Goal: Information Seeking & Learning: Check status

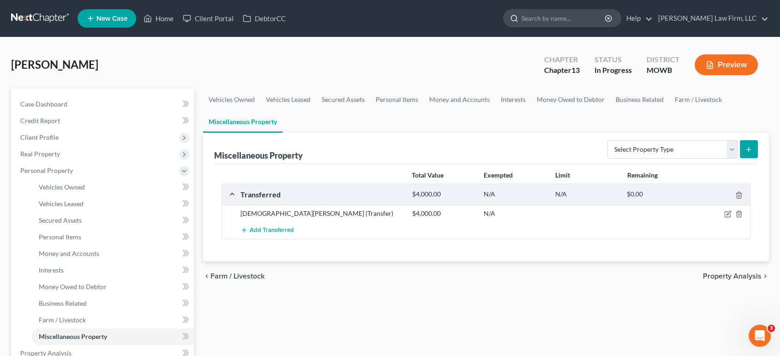
click at [601, 21] on input "search" at bounding box center [563, 18] width 84 height 17
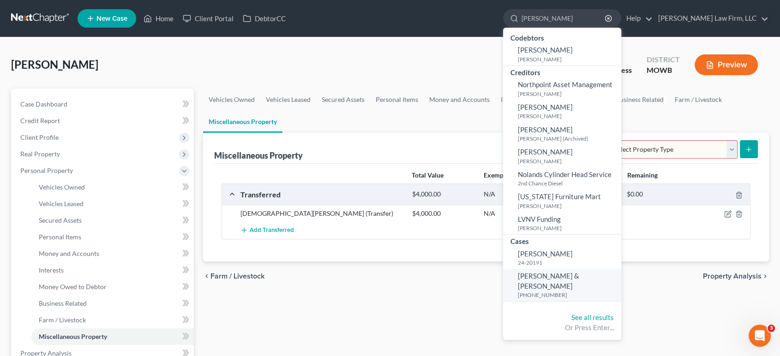
type input "[PERSON_NAME]"
click at [575, 280] on span "[PERSON_NAME] & [PERSON_NAME]" at bounding box center [548, 281] width 61 height 18
select select "4"
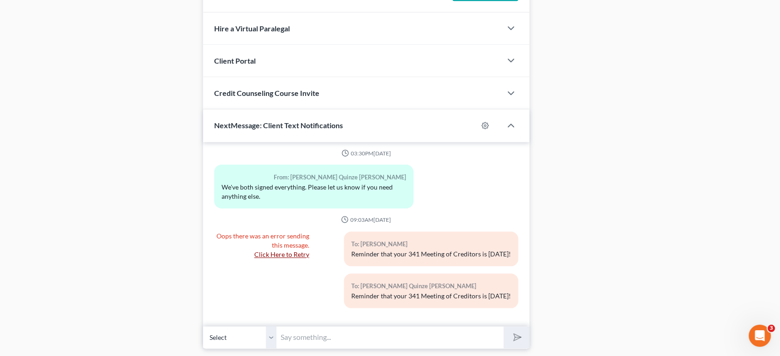
scroll to position [994, 0]
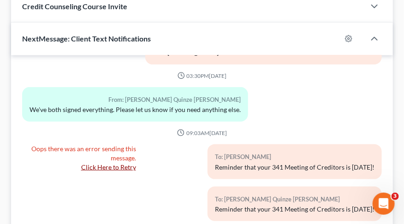
scroll to position [1099, 0]
click at [94, 165] on link "Click Here to Retry" at bounding box center [108, 167] width 55 height 8
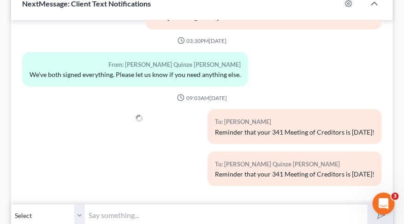
scroll to position [1138, 0]
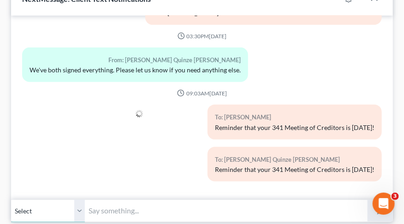
click at [74, 207] on select "Select +1 (217) 279-4067 - Brian Nolan +1 (217) 257-0479 - Tiffany Quinze Nolan" at bounding box center [48, 211] width 74 height 23
select select "1"
click at [11, 200] on select "Select +1 (217) 279-4067 - Brian Nolan +1 (217) 257-0479 - Tiffany Quinze Nolan" at bounding box center [48, 211] width 74 height 23
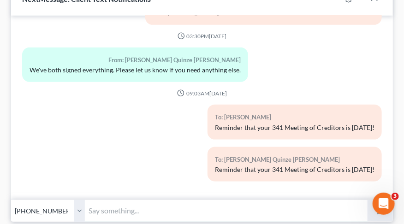
click at [137, 216] on input "text" at bounding box center [226, 211] width 283 height 23
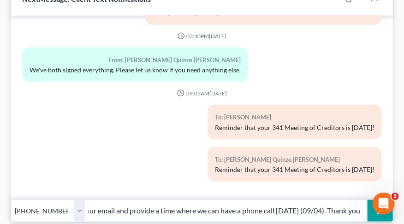
scroll to position [0, 51]
type input "Please check your email and provide a time where we can have a phone call [DATE…"
click at [368, 200] on button "submit" at bounding box center [380, 211] width 25 height 22
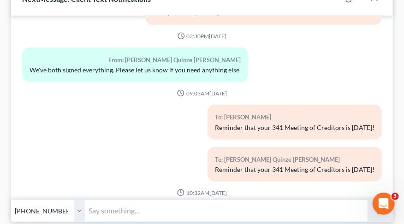
scroll to position [195, 0]
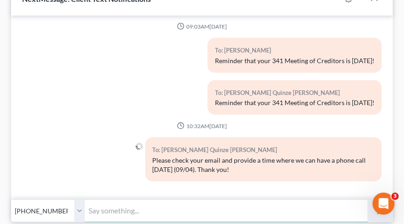
click at [157, 206] on input "text" at bounding box center [226, 211] width 283 height 23
type input "A"
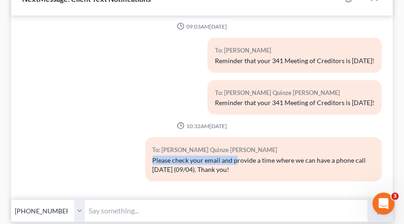
drag, startPoint x: 233, startPoint y: 161, endPoint x: 139, endPoint y: 159, distance: 93.7
click at [141, 159] on div "To: Tiffany Quinze Nolan Please check your email and provide a time where we ca…" at bounding box center [264, 162] width 246 height 51
click at [225, 165] on div "Please check your email and provide a time where we can have a phone call [DATE…" at bounding box center [264, 165] width 222 height 18
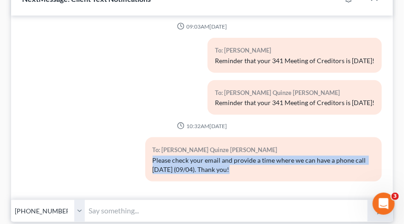
drag, startPoint x: 225, startPoint y: 165, endPoint x: 137, endPoint y: 155, distance: 88.7
click at [137, 155] on div "To: Tiffany Quinze Nolan Please check your email and provide a time where we ca…" at bounding box center [202, 162] width 369 height 51
copy div "Please check your email and provide a time where we can have a phone call [DATE…"
click at [64, 210] on select "Select +1 (217) 279-4067 - Brian Nolan +1 (217) 257-0479 - Tiffany Quinze Nolan" at bounding box center [48, 211] width 74 height 23
select select "0"
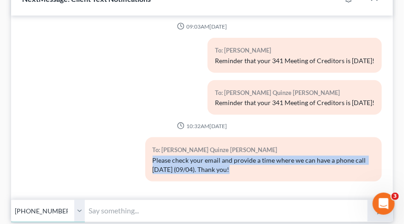
click at [11, 200] on select "Select +1 (217) 279-4067 - Brian Nolan +1 (217) 257-0479 - Tiffany Quinze Nolan" at bounding box center [48, 211] width 74 height 23
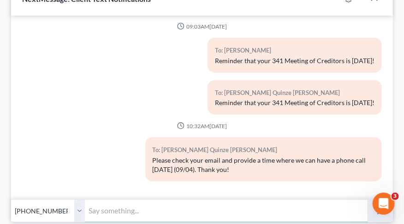
click at [104, 215] on input "text" at bounding box center [226, 211] width 283 height 23
paste input "Please check your email and provide a time where we can have a phone call [DATE…"
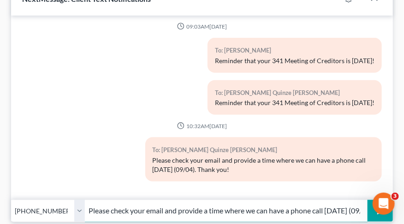
scroll to position [0, 51]
type input "Please check your email and provide a time where we can have a phone call [DATE…"
click at [368, 200] on button "submit" at bounding box center [380, 211] width 25 height 22
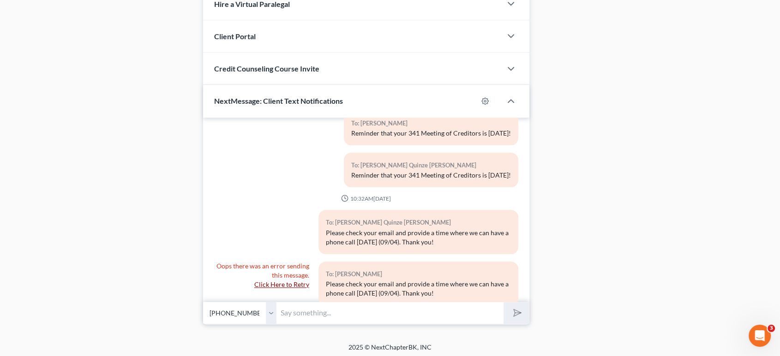
scroll to position [255, 0]
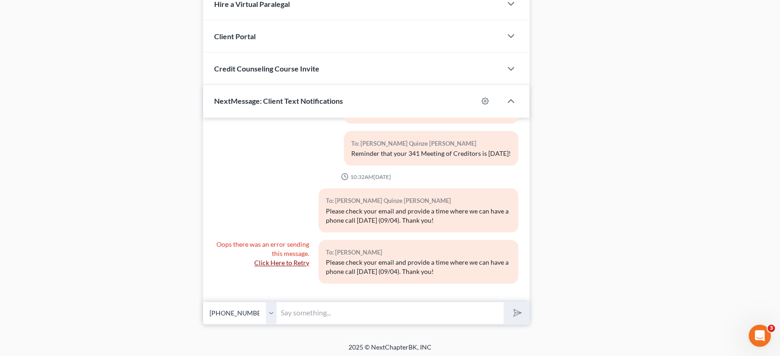
click at [287, 260] on link "Click Here to Retry" at bounding box center [281, 263] width 55 height 8
click at [258, 267] on div "Oops there was an error sending this message. Click Here to Retry" at bounding box center [261, 265] width 104 height 51
click at [273, 254] on span "Oops there was an error sending this message." at bounding box center [262, 248] width 93 height 17
click at [269, 259] on link "Click Here to Retry" at bounding box center [281, 263] width 55 height 8
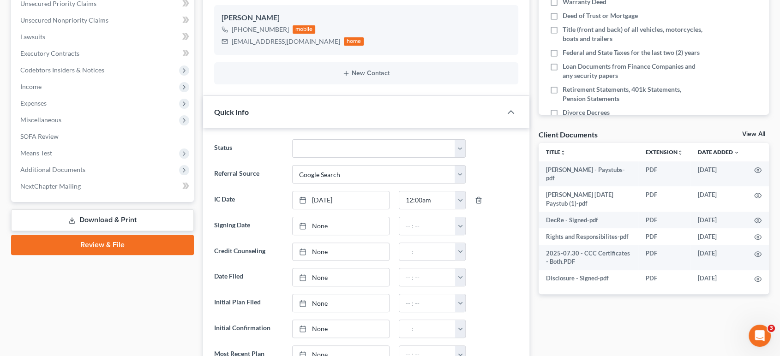
scroll to position [215, 0]
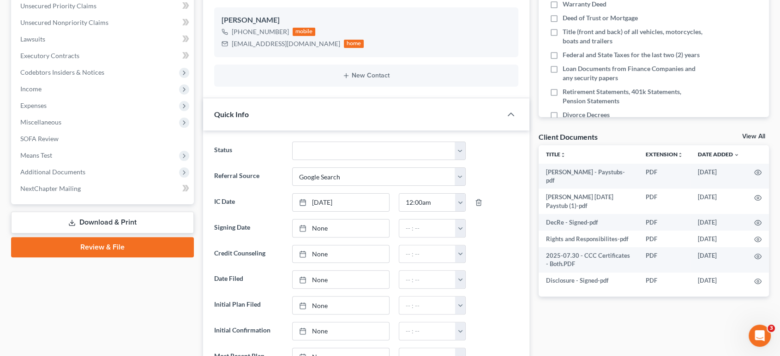
click at [282, 123] on div "Quick Info" at bounding box center [352, 114] width 299 height 32
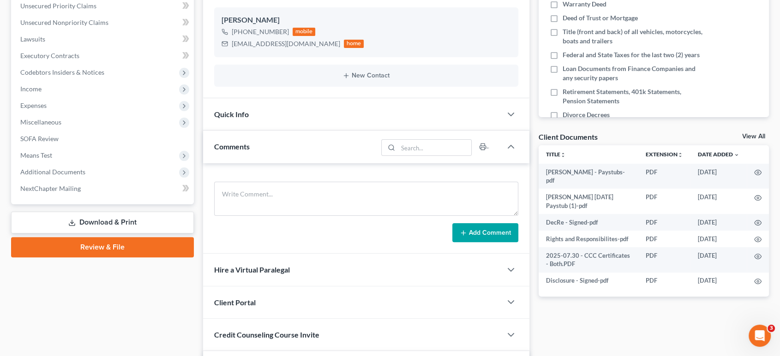
scroll to position [0, 0]
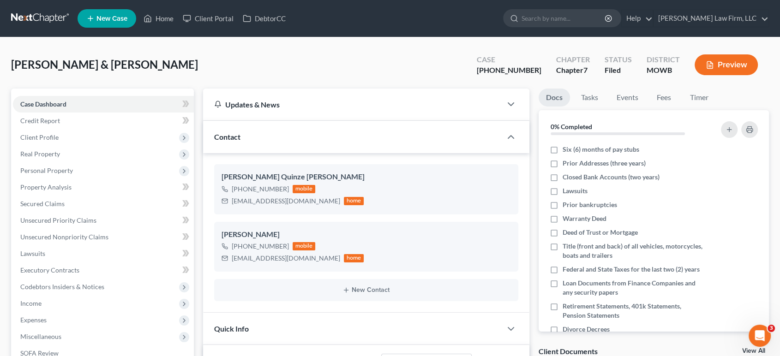
click at [33, 17] on link at bounding box center [40, 18] width 59 height 17
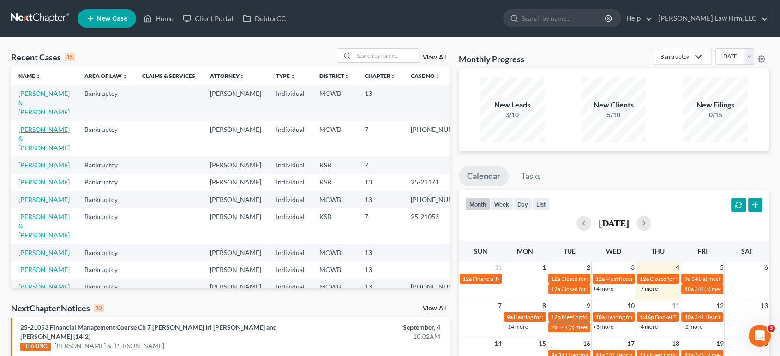
click at [30, 138] on link "[PERSON_NAME] & [PERSON_NAME]" at bounding box center [43, 139] width 51 height 26
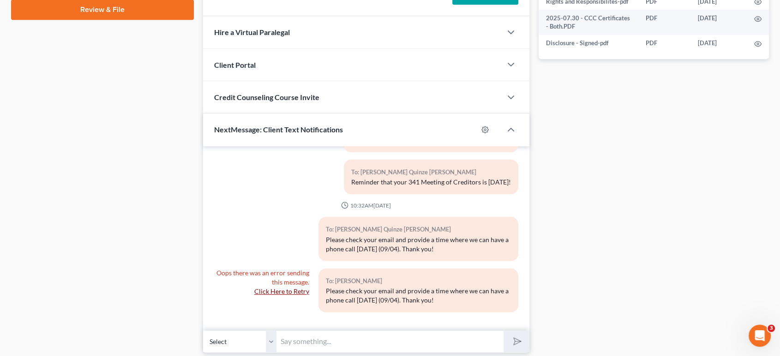
scroll to position [483, 0]
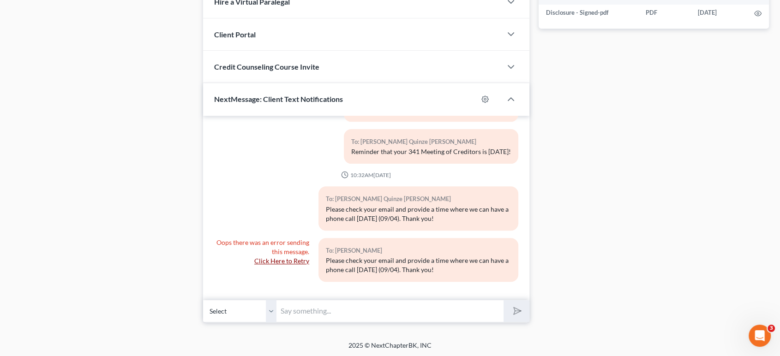
click at [255, 259] on link "Click Here to Retry" at bounding box center [281, 261] width 55 height 8
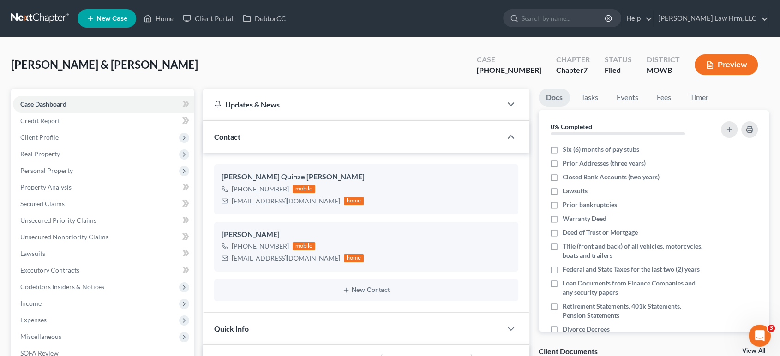
click at [34, 23] on link at bounding box center [40, 18] width 59 height 17
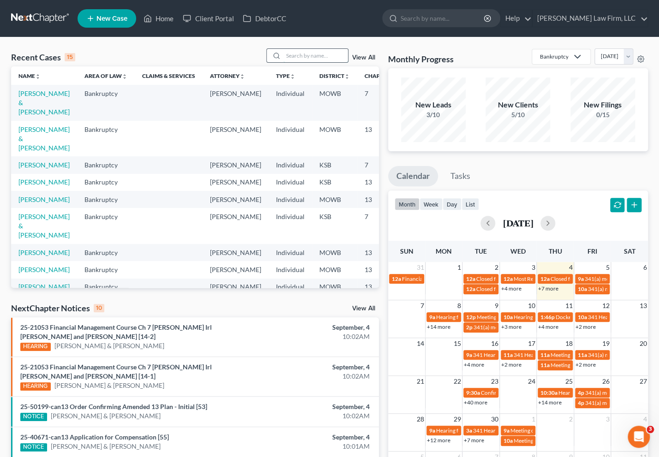
click at [329, 53] on input "search" at bounding box center [315, 55] width 65 height 13
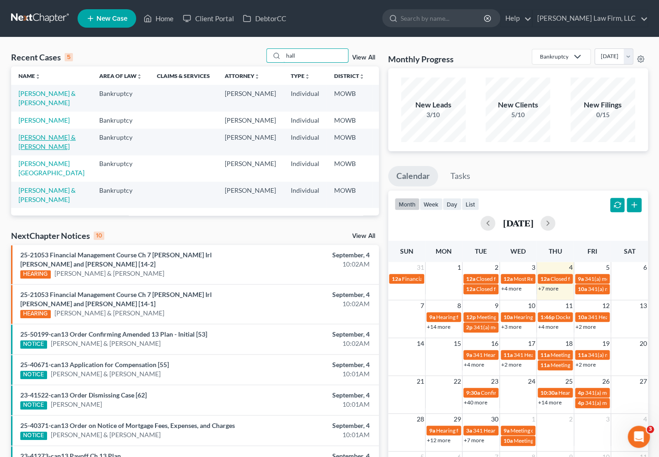
type input "hall"
click at [25, 150] on link "Hall, Mark & Kelly" at bounding box center [46, 141] width 57 height 17
select select "4"
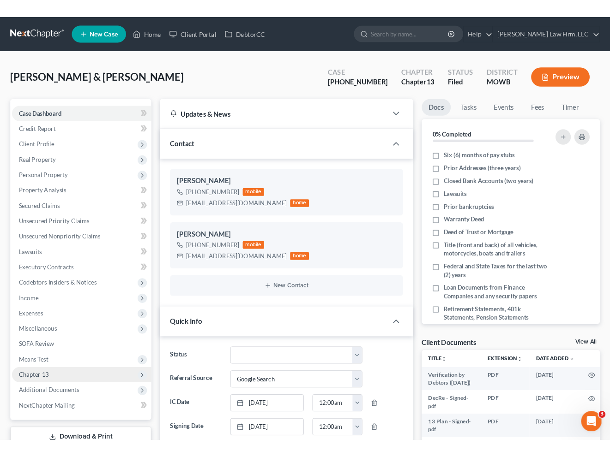
scroll to position [134, 0]
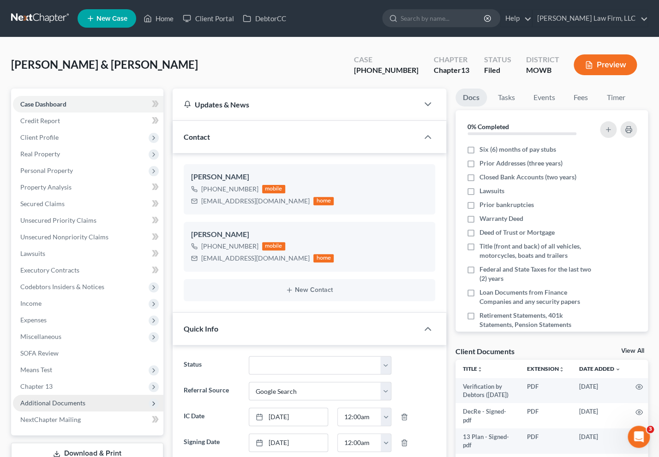
click at [55, 356] on span "Additional Documents" at bounding box center [52, 403] width 65 height 8
click at [63, 356] on span "PACER Notices" at bounding box center [61, 453] width 44 height 8
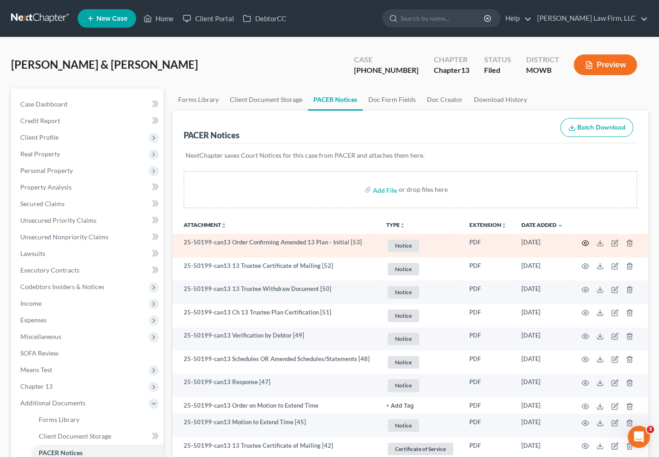
click at [585, 244] on icon "button" at bounding box center [584, 242] width 7 height 7
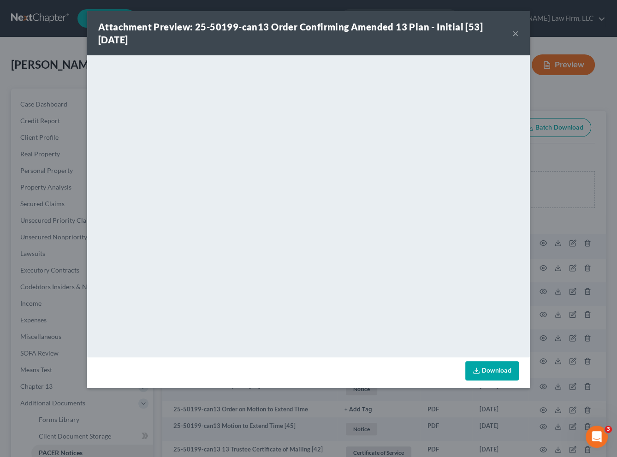
click at [54, 64] on div "Attachment Preview: 25-50199-can13 Order Confirming Amended 13 Plan - Initial […" at bounding box center [308, 228] width 617 height 457
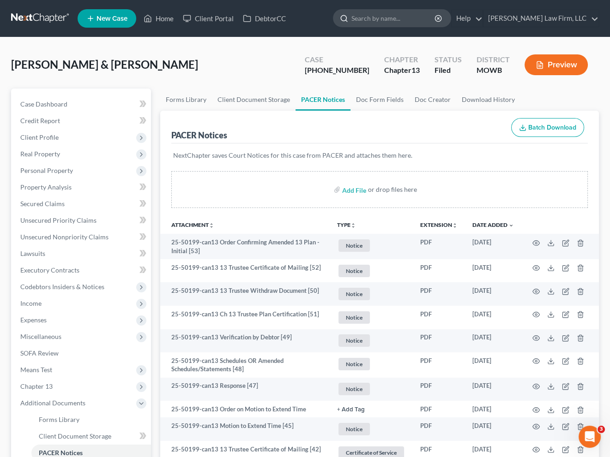
click at [436, 20] on input "search" at bounding box center [393, 18] width 84 height 17
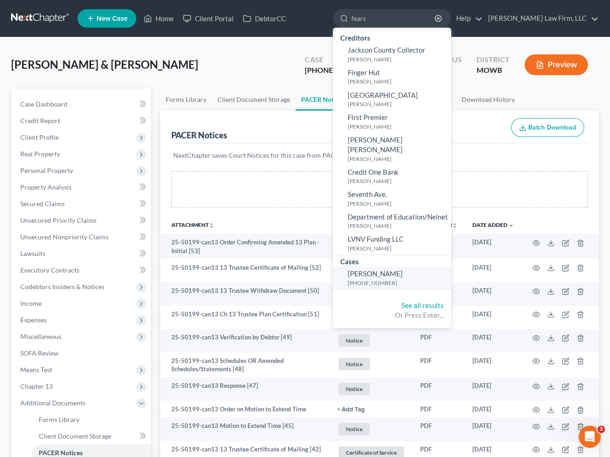
type input "fears"
click at [422, 267] on link "Fears, Kevin 25-41008-13" at bounding box center [392, 278] width 118 height 23
select select "4"
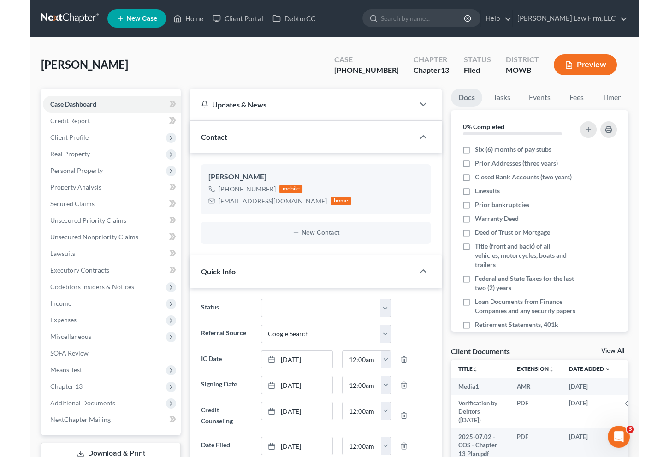
scroll to position [2122, 0]
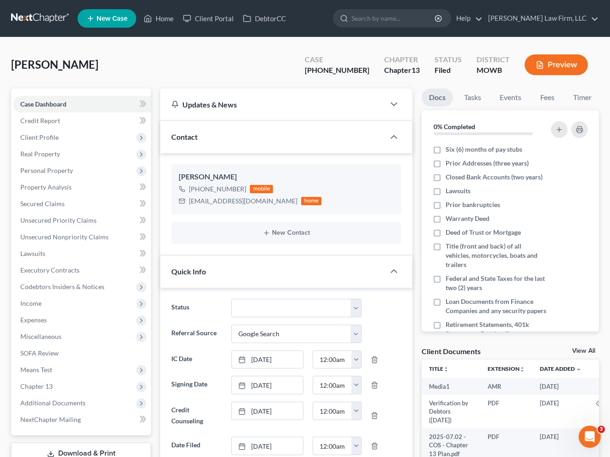
click at [289, 65] on div "Fears, Kevin Upgraded Case 25-41008-13 Chapter Chapter 13 Status Filed District…" at bounding box center [304, 68] width 587 height 40
click at [77, 356] on span "NextChapter Mailing" at bounding box center [50, 420] width 60 height 8
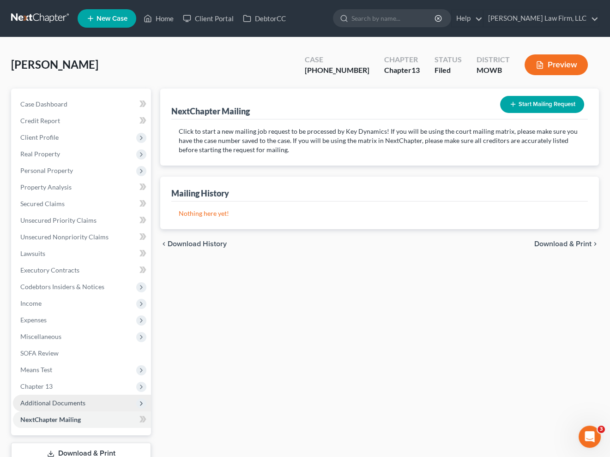
click at [75, 356] on span "Additional Documents" at bounding box center [52, 403] width 65 height 8
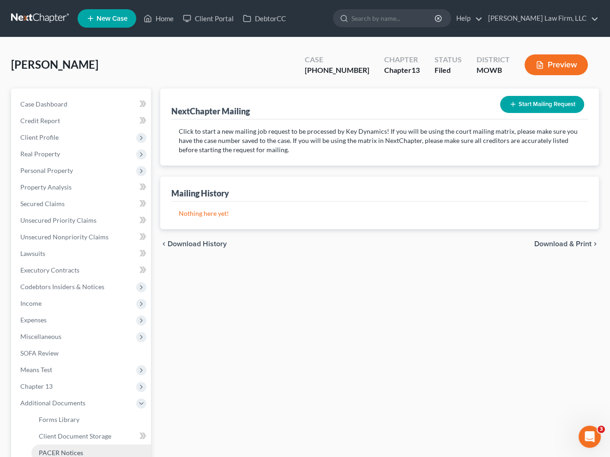
click at [71, 356] on span "PACER Notices" at bounding box center [61, 453] width 44 height 8
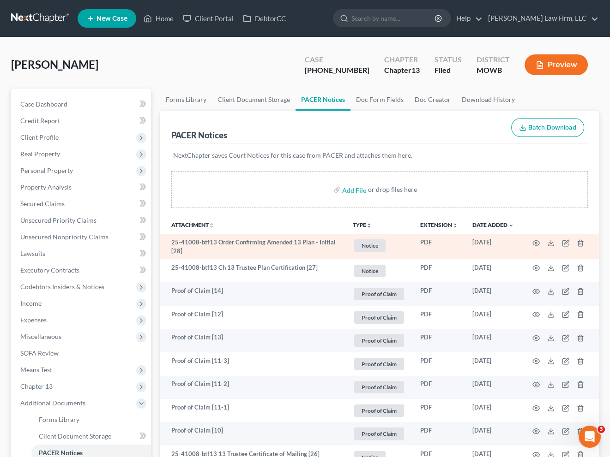
click at [531, 241] on td at bounding box center [560, 246] width 78 height 25
click at [534, 241] on icon "button" at bounding box center [535, 242] width 7 height 7
